Goal: Task Accomplishment & Management: Manage account settings

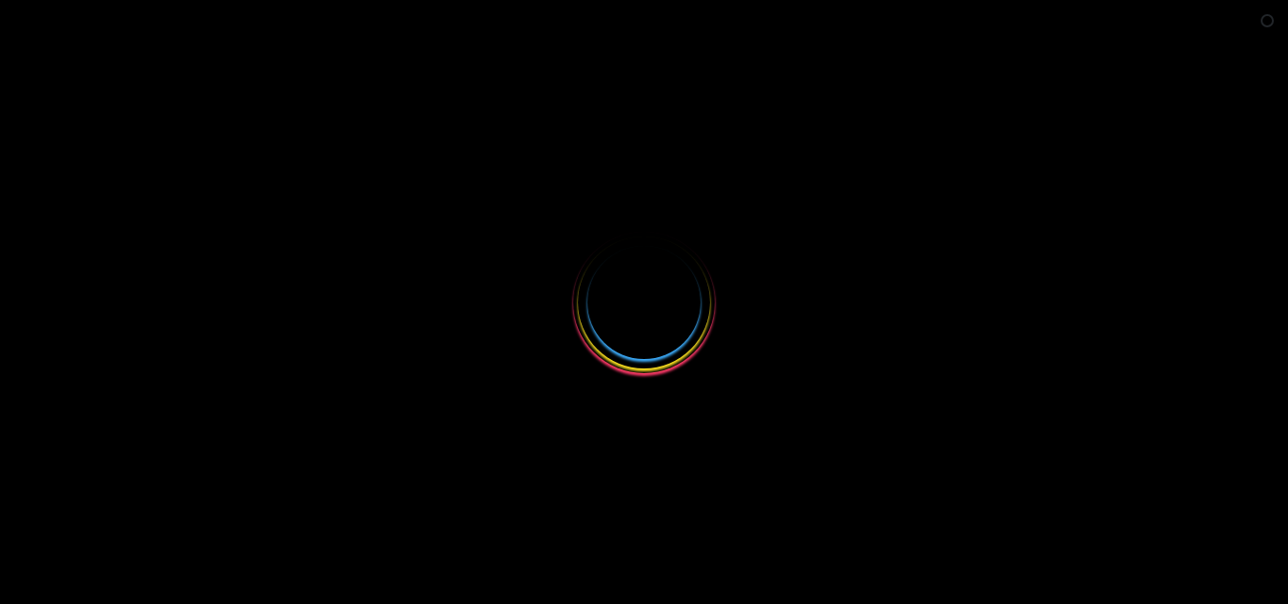
select select
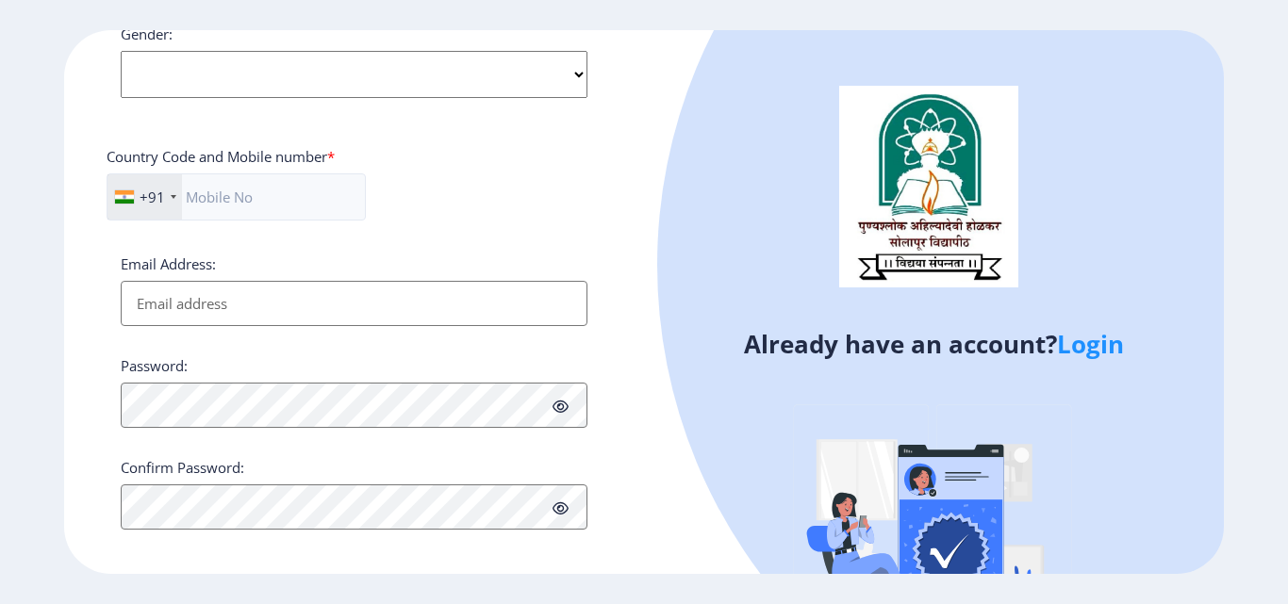
scroll to position [768, 0]
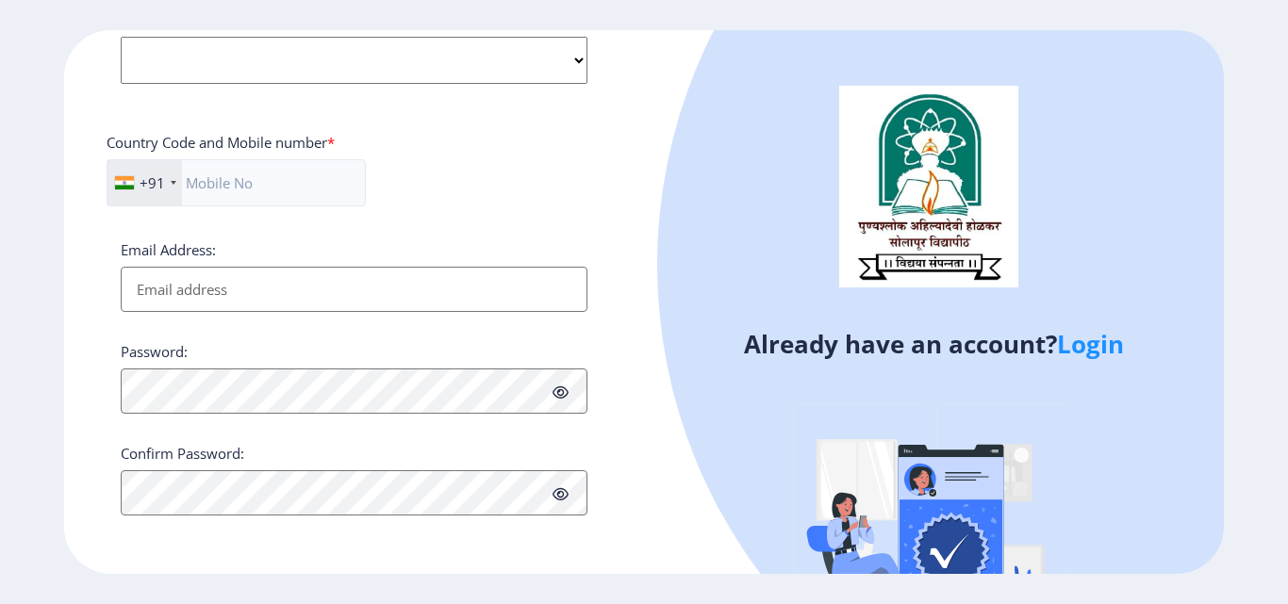
click at [1096, 348] on link "Login" at bounding box center [1090, 344] width 67 height 34
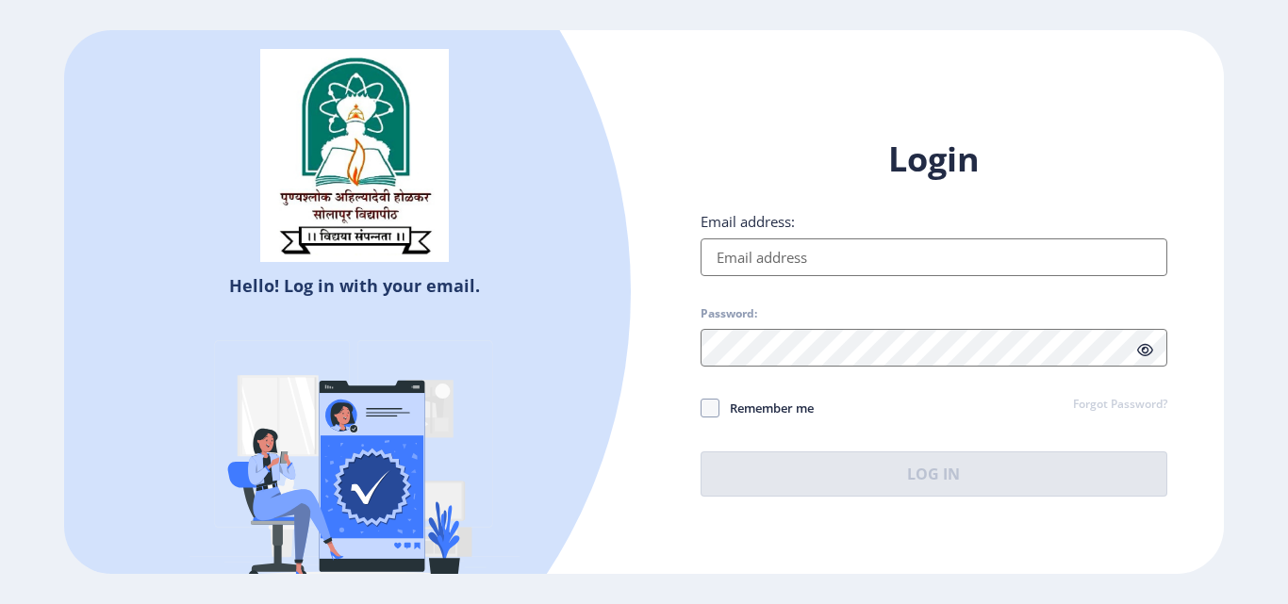
click at [898, 259] on input "Email address:" at bounding box center [933, 257] width 467 height 38
type input "sarvadesnehal123"
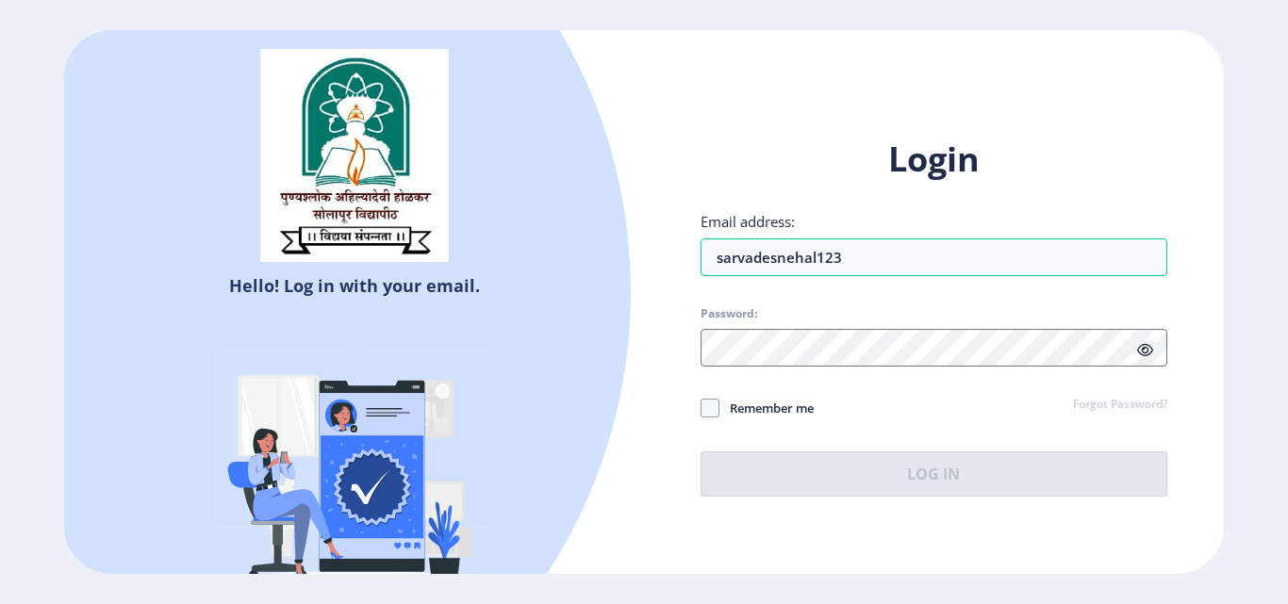
click at [930, 279] on div "Login Email address: sarvadesnehal123 Password: Remember me Forgot Password? Lo…" at bounding box center [933, 317] width 467 height 360
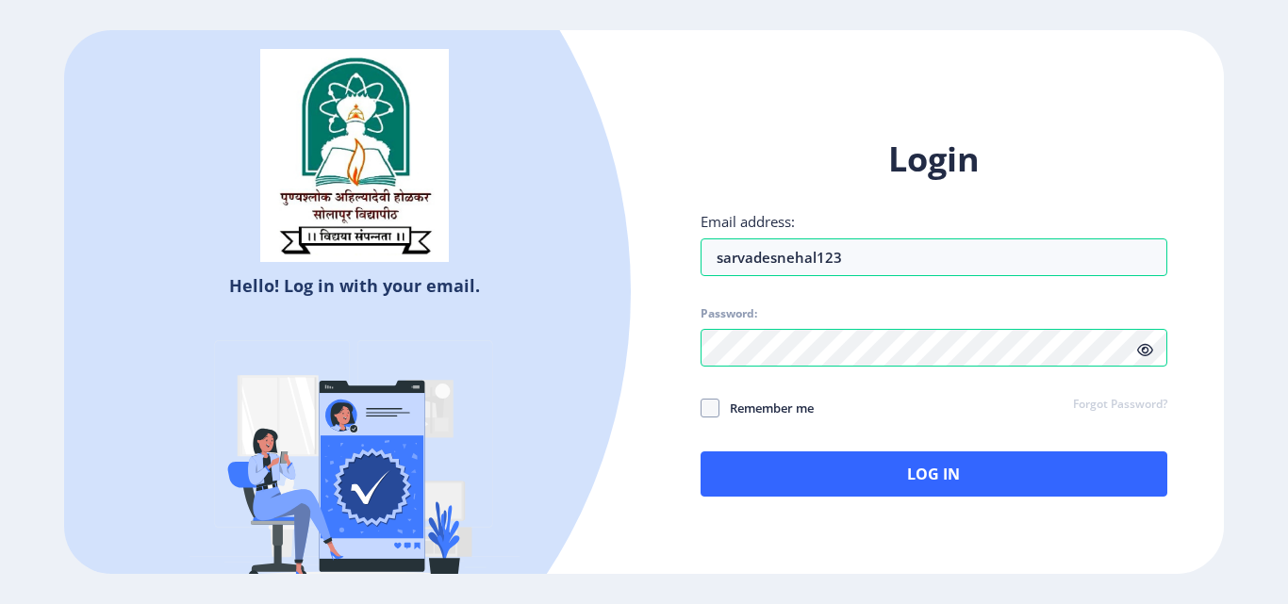
click at [1140, 356] on icon at bounding box center [1145, 350] width 16 height 14
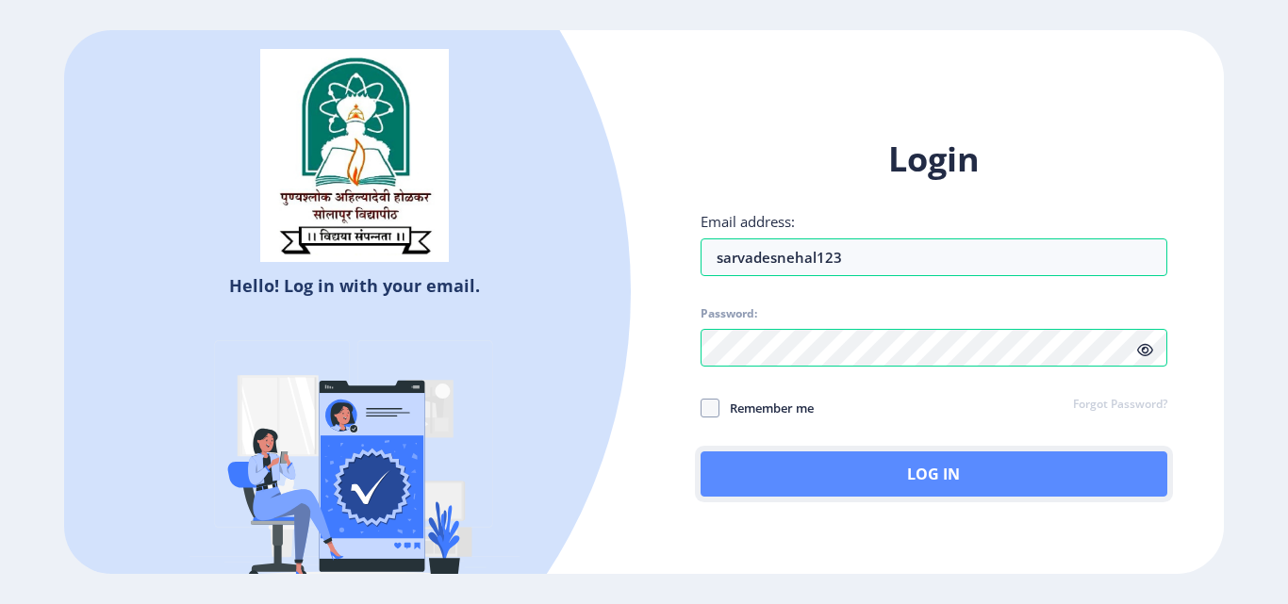
click at [943, 472] on button "Log In" at bounding box center [933, 473] width 467 height 45
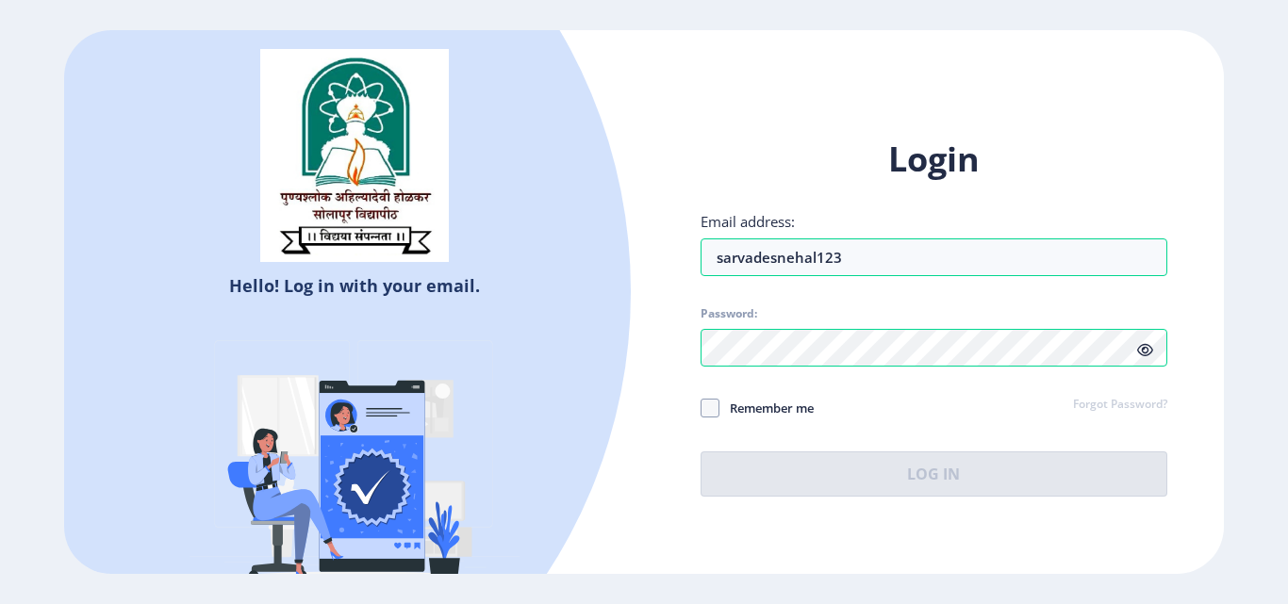
click at [1121, 403] on link "Forgot Password?" at bounding box center [1120, 405] width 94 height 17
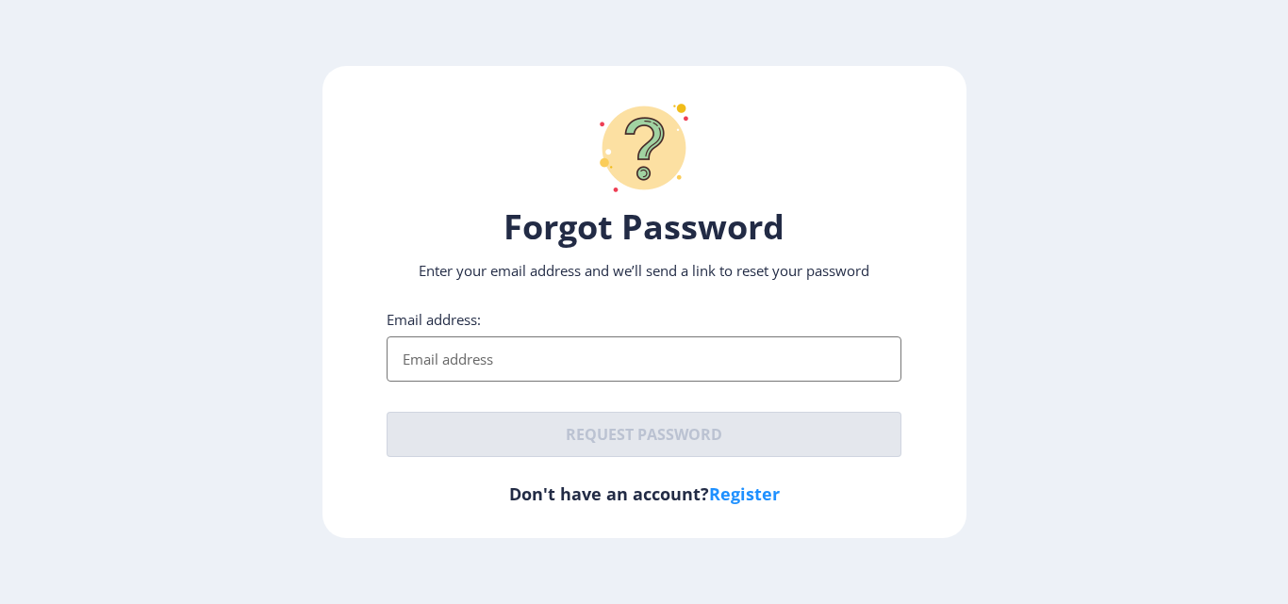
click at [517, 336] on input "Email address:" at bounding box center [643, 358] width 515 height 45
click at [518, 336] on input "Email address:" at bounding box center [643, 358] width 515 height 45
click at [464, 336] on input "Email address:" at bounding box center [643, 358] width 515 height 45
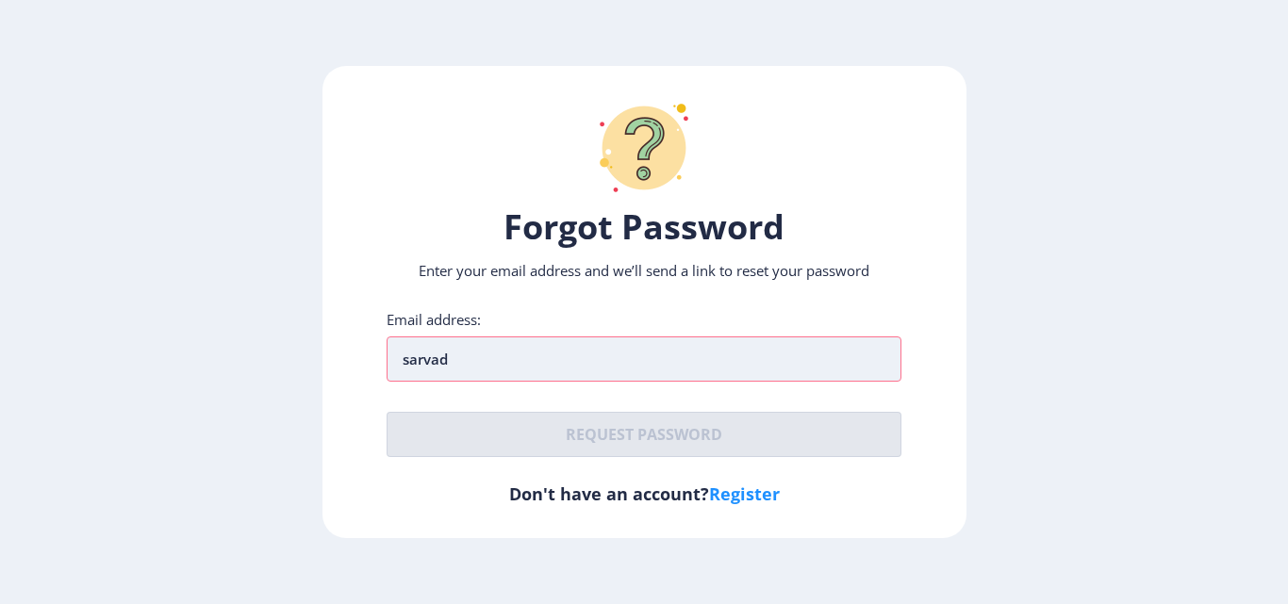
type input "sarva"
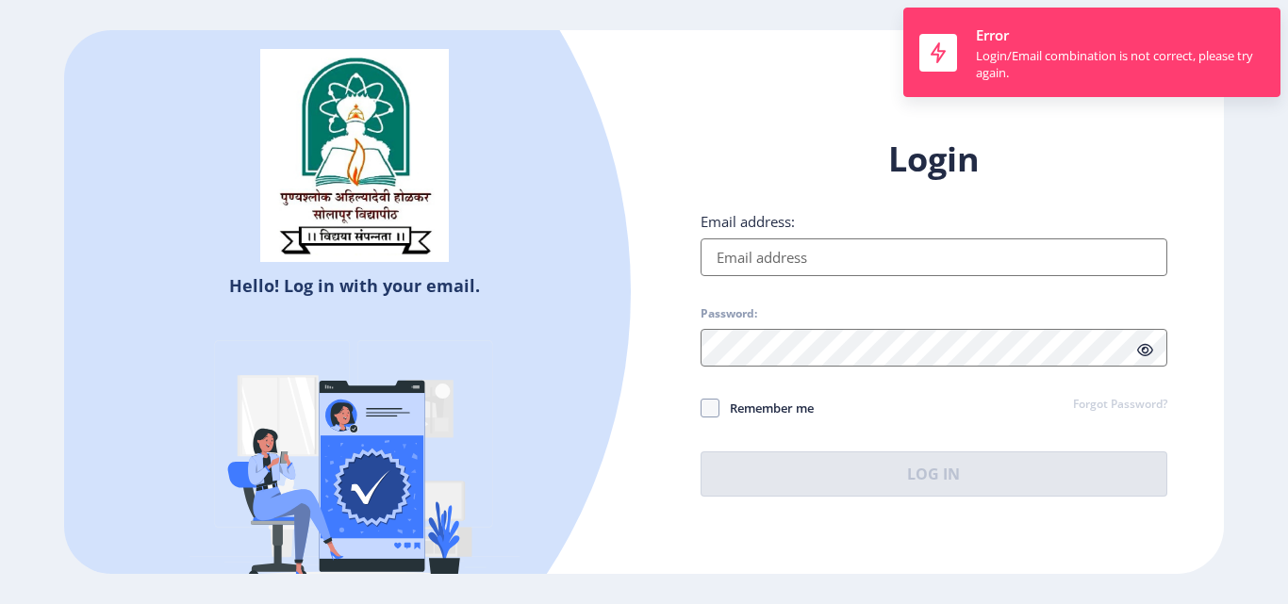
click at [818, 173] on h1 "Login" at bounding box center [933, 159] width 467 height 45
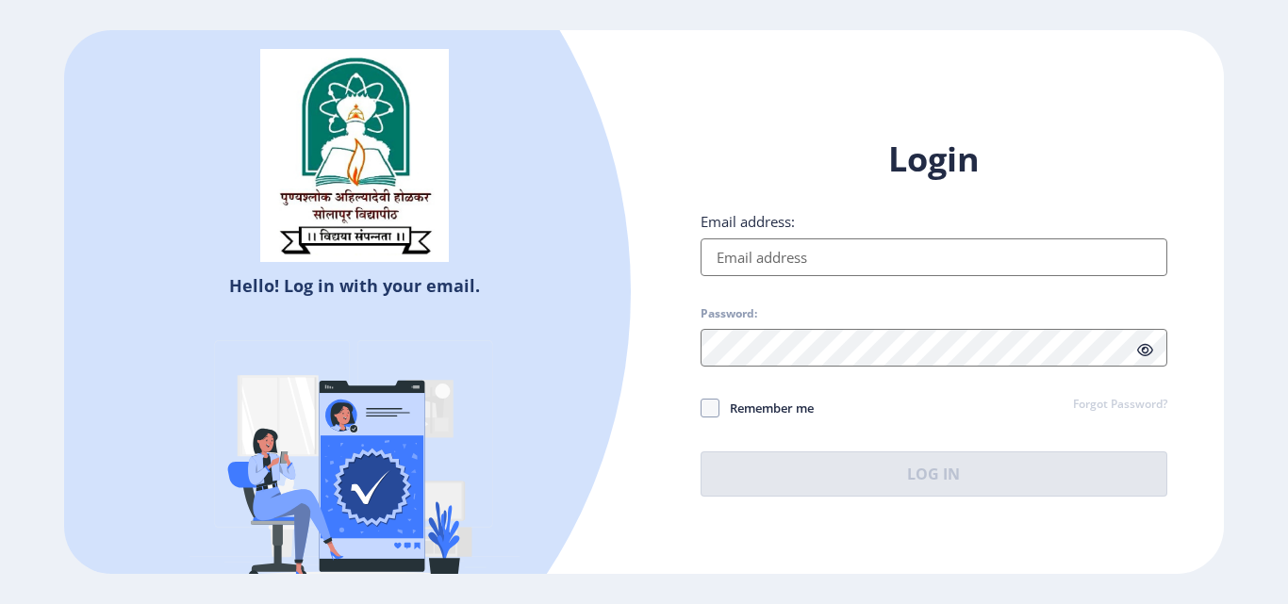
click at [836, 254] on input "Email address:" at bounding box center [933, 257] width 467 height 38
click at [649, 299] on div "Login Email address: Password: Remember me Forgot Password? Log In Don't have a…" at bounding box center [934, 331] width 580 height 447
click at [811, 259] on input "Email address:" at bounding box center [933, 257] width 467 height 38
click at [784, 263] on input "Email address:" at bounding box center [933, 257] width 467 height 38
click at [727, 245] on input "Email address:" at bounding box center [933, 257] width 467 height 38
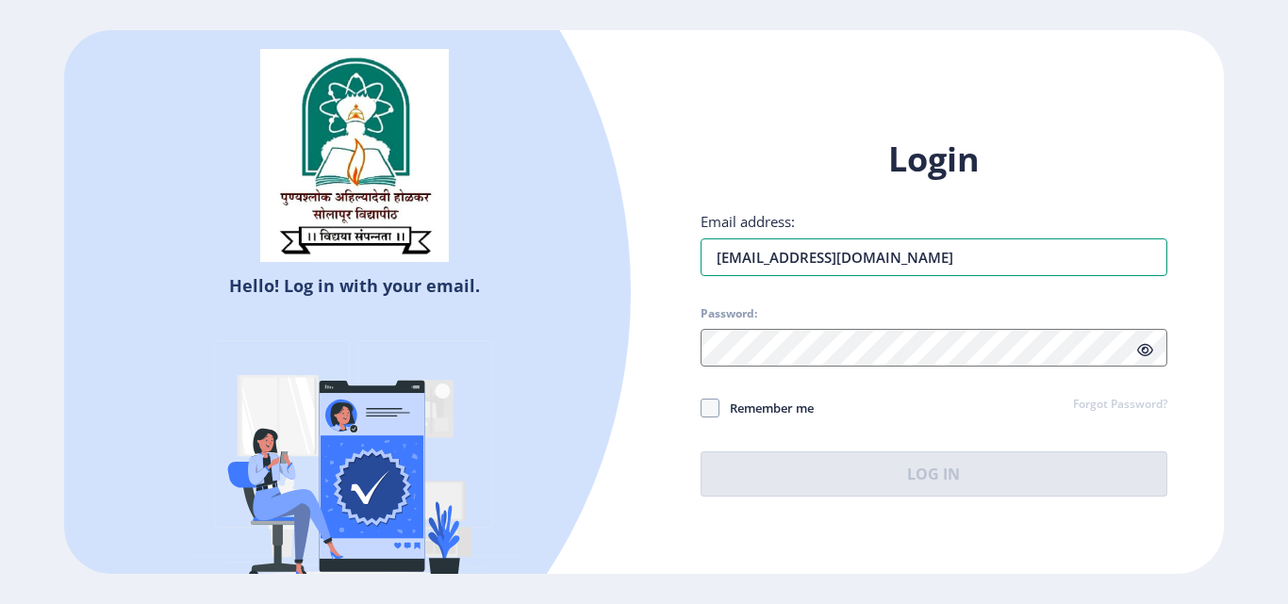
type input "[EMAIL_ADDRESS][DOMAIN_NAME]"
click at [1114, 404] on link "Forgot Password?" at bounding box center [1120, 405] width 94 height 17
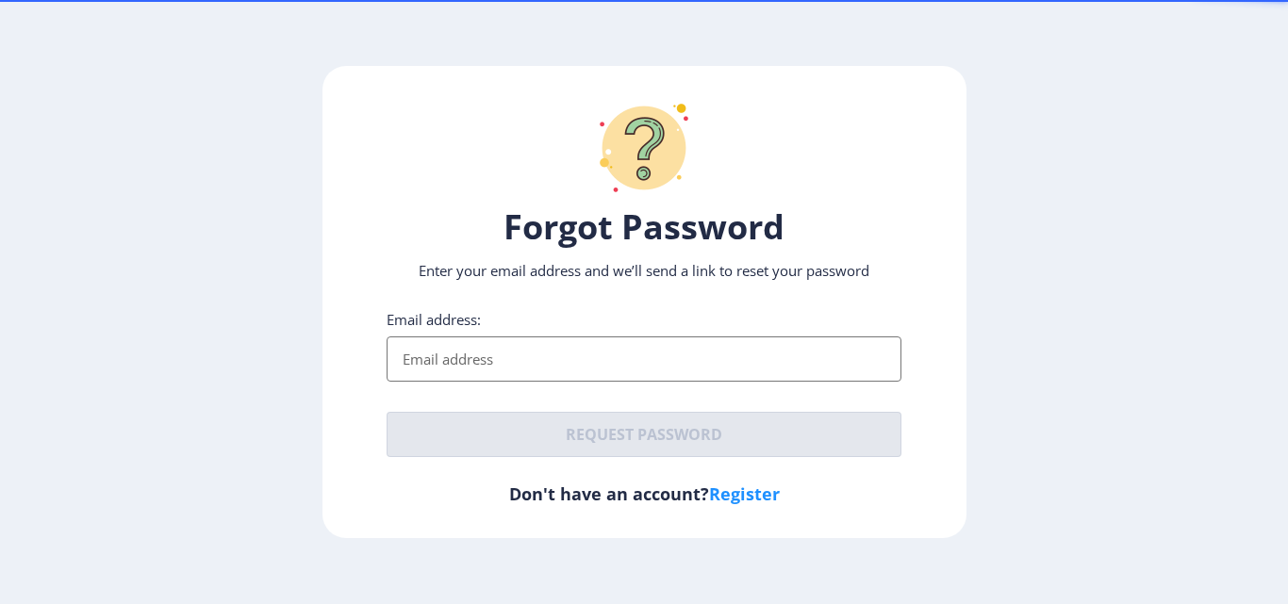
click at [485, 353] on input "Email address:" at bounding box center [643, 358] width 515 height 45
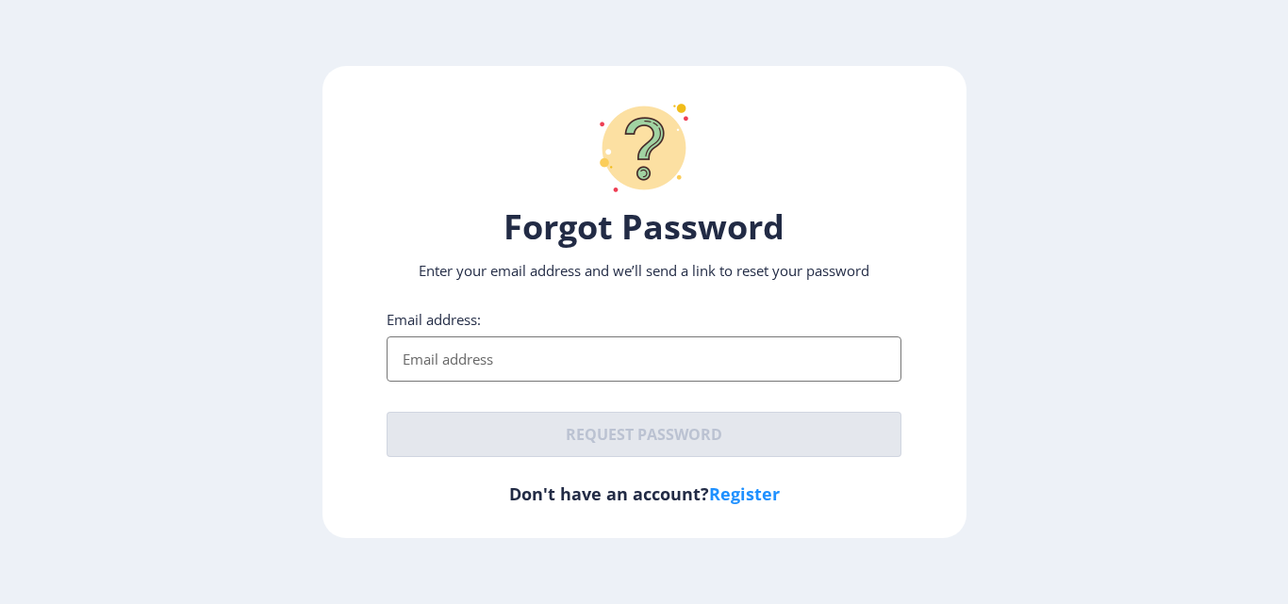
type input "[EMAIL_ADDRESS][DOMAIN_NAME]"
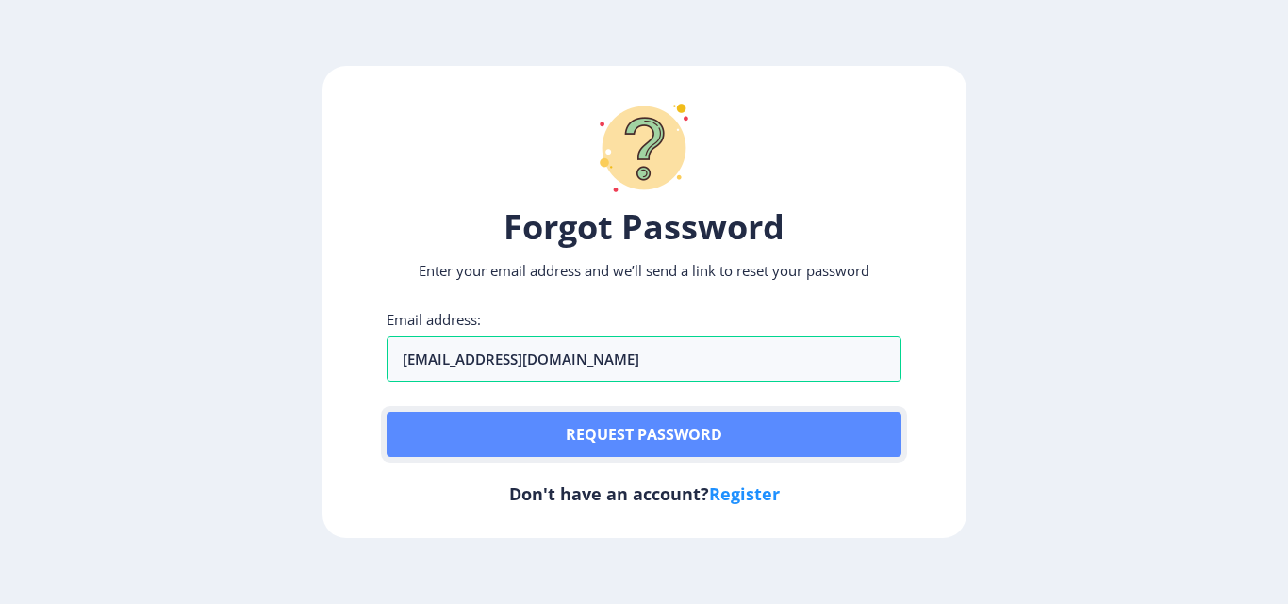
click at [643, 431] on button "Request password" at bounding box center [643, 434] width 515 height 45
